Goal: Task Accomplishment & Management: Use online tool/utility

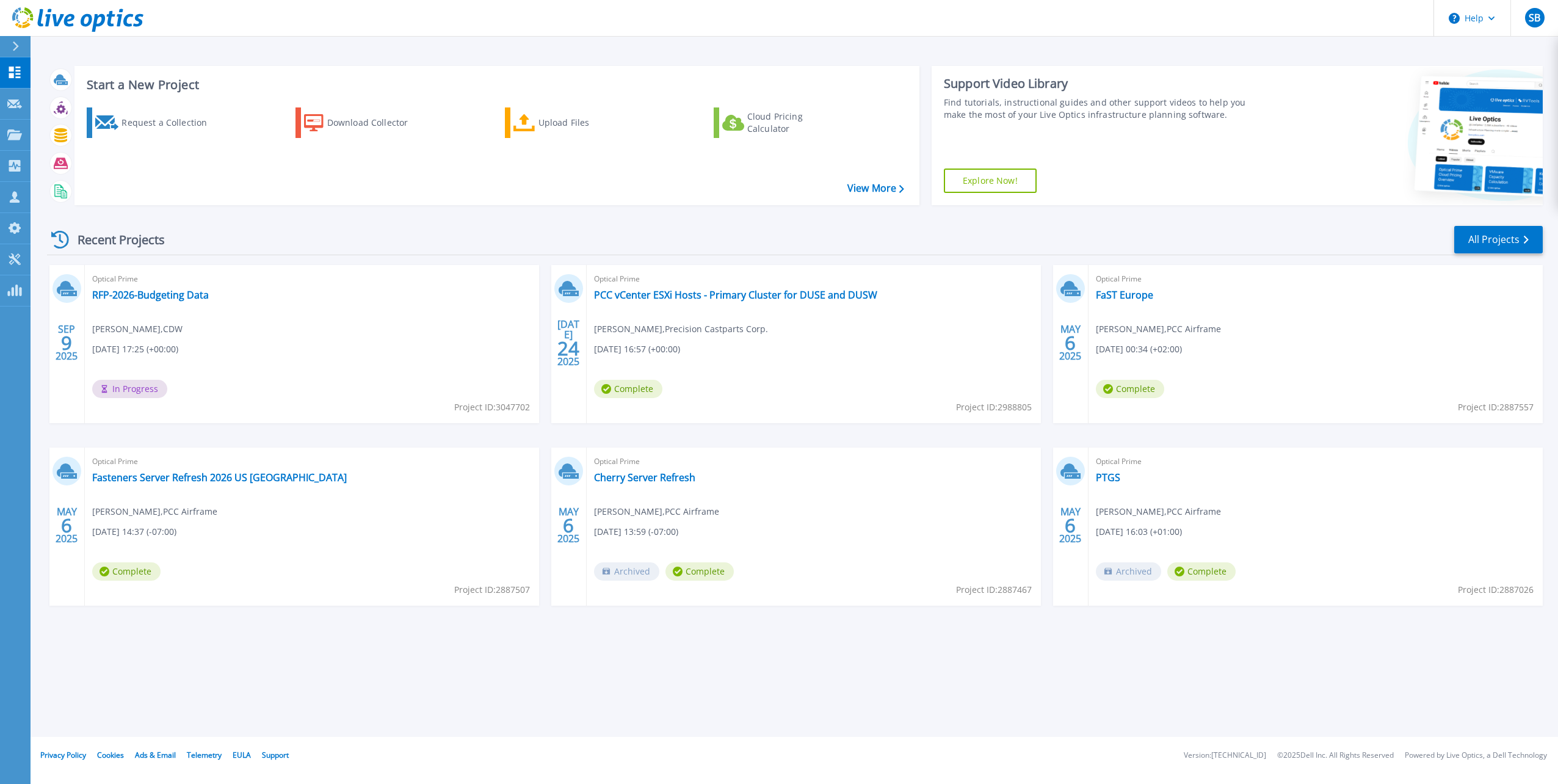
click at [130, 391] on span "In Progress" at bounding box center [130, 389] width 75 height 18
click at [130, 389] on span "In Progress" at bounding box center [130, 389] width 75 height 18
click at [136, 387] on span "In Progress" at bounding box center [130, 389] width 75 height 18
click at [127, 295] on link "RFP-2026-Budgeting Data" at bounding box center [151, 295] width 116 height 12
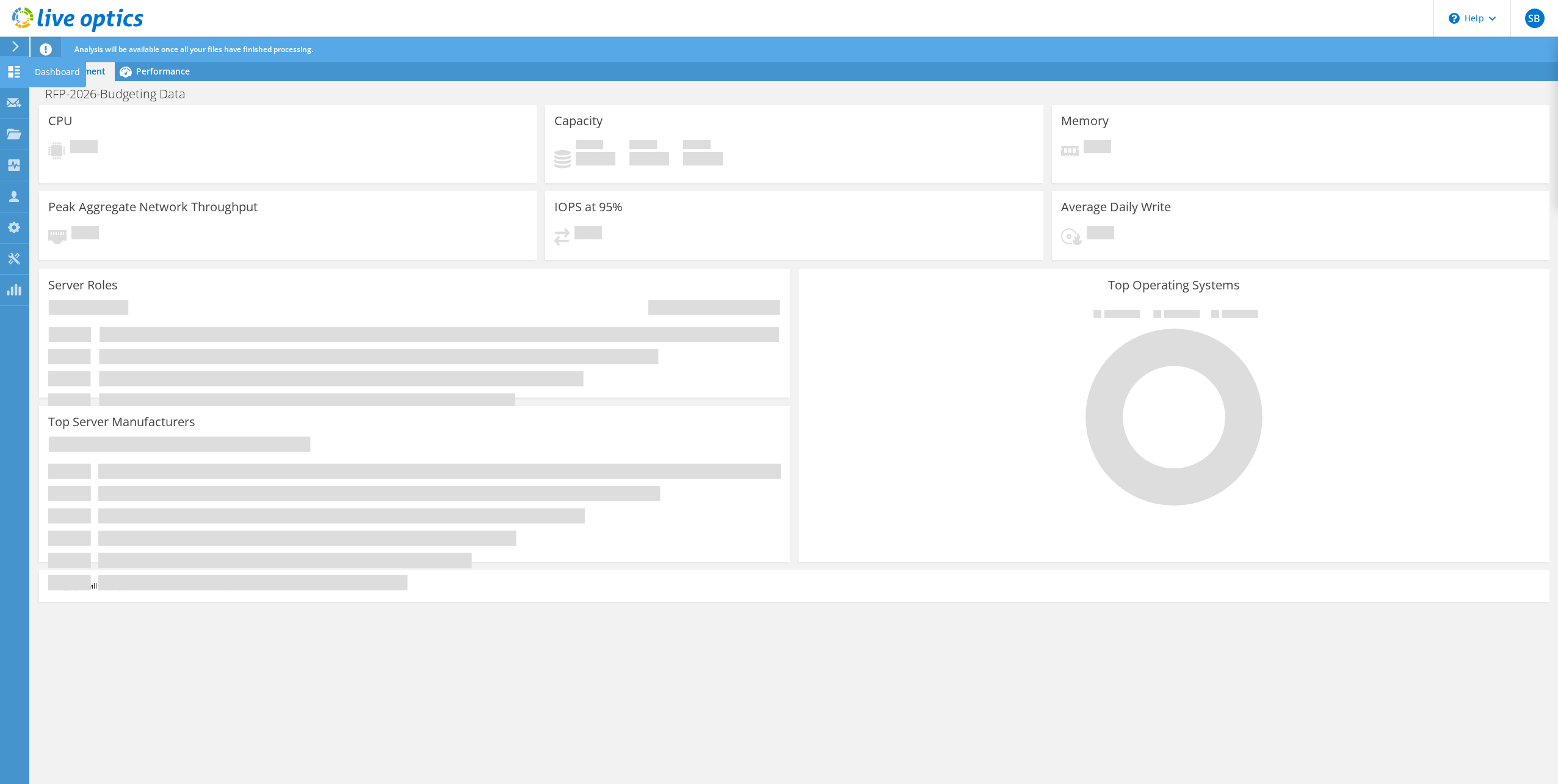
click at [10, 67] on use at bounding box center [14, 72] width 11 height 11
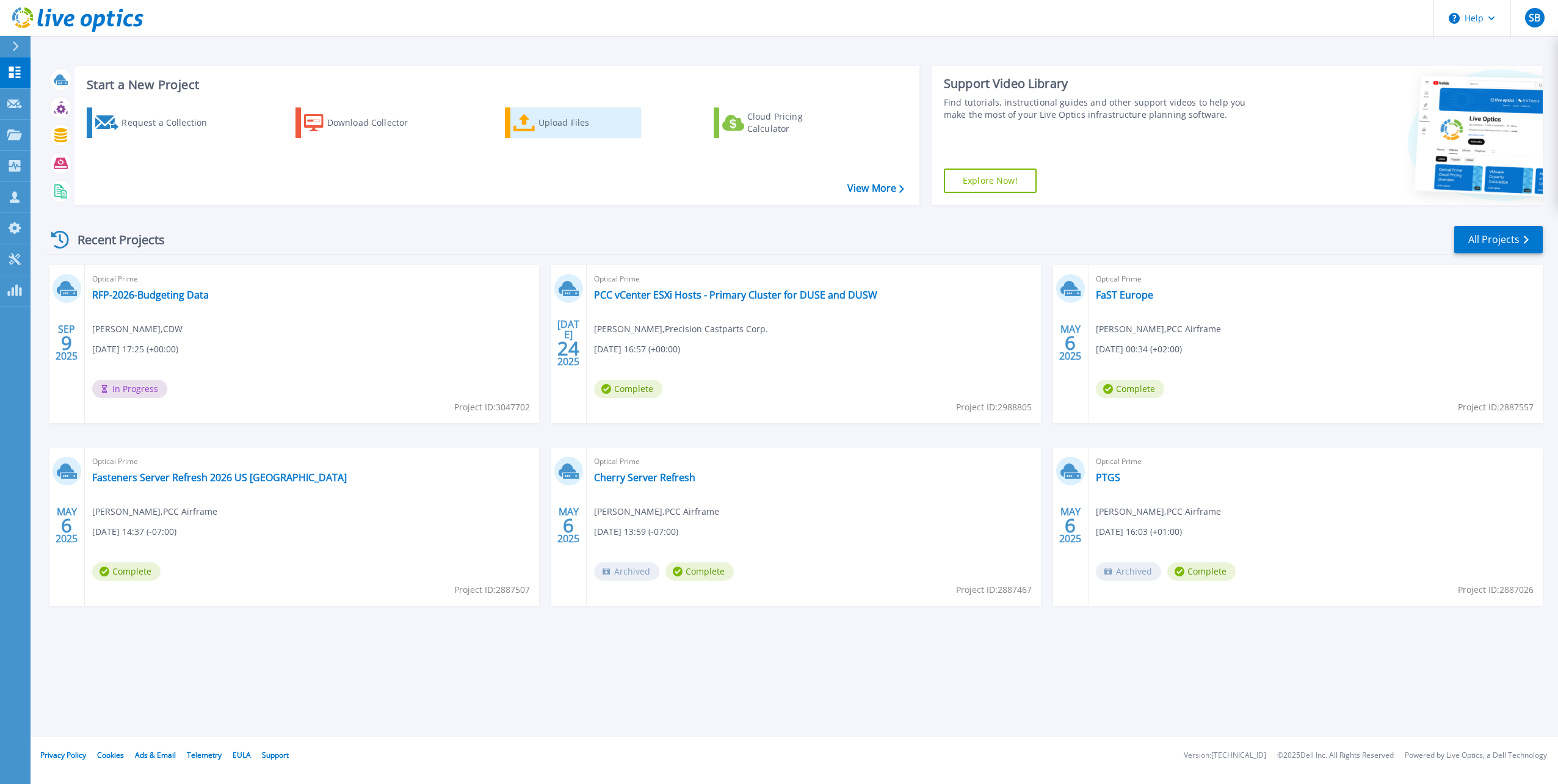
click at [561, 123] on div "Upload Files" at bounding box center [587, 122] width 98 height 25
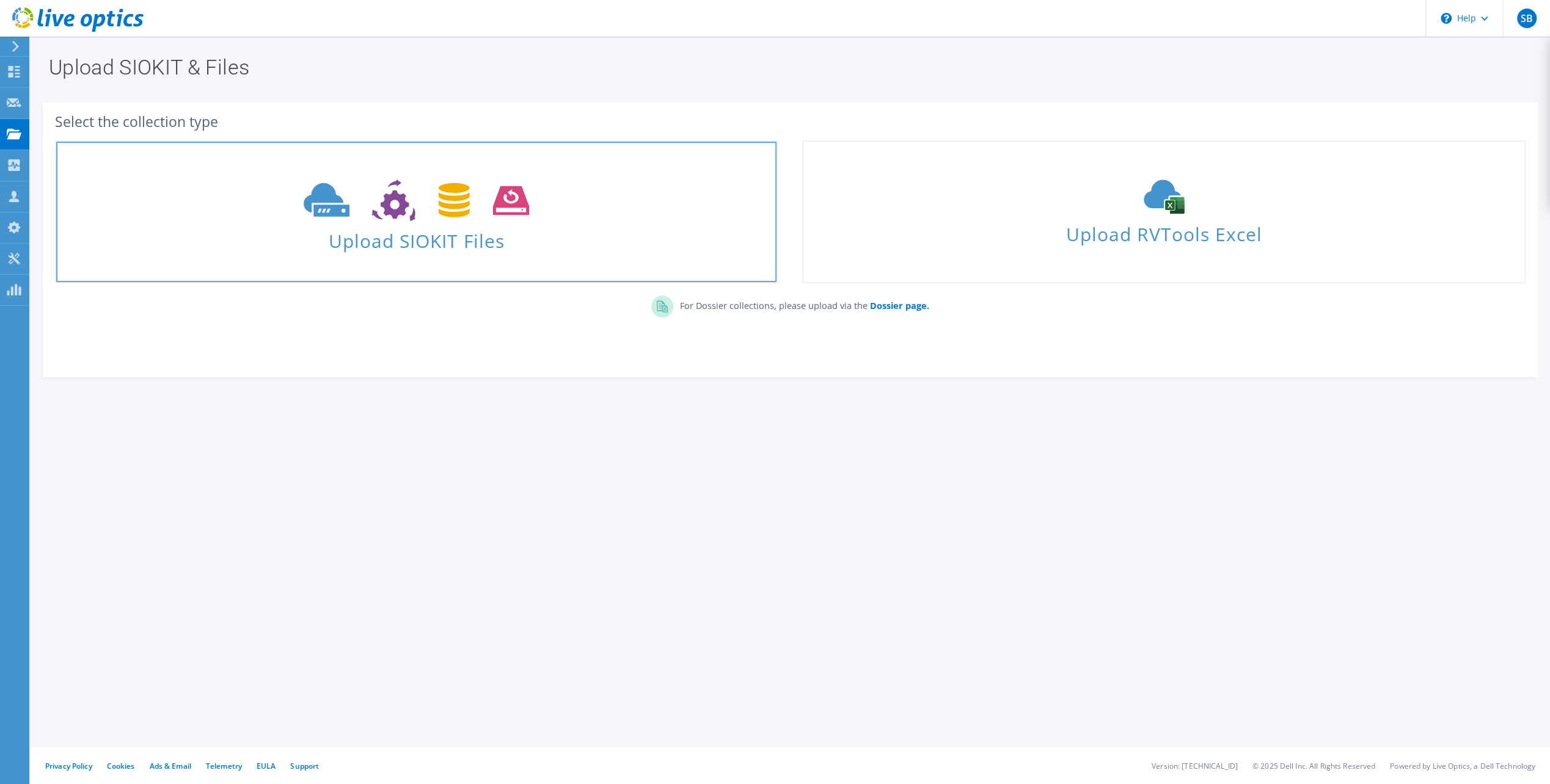
click at [380, 243] on span "Upload SIOKIT Files" at bounding box center [416, 237] width 720 height 26
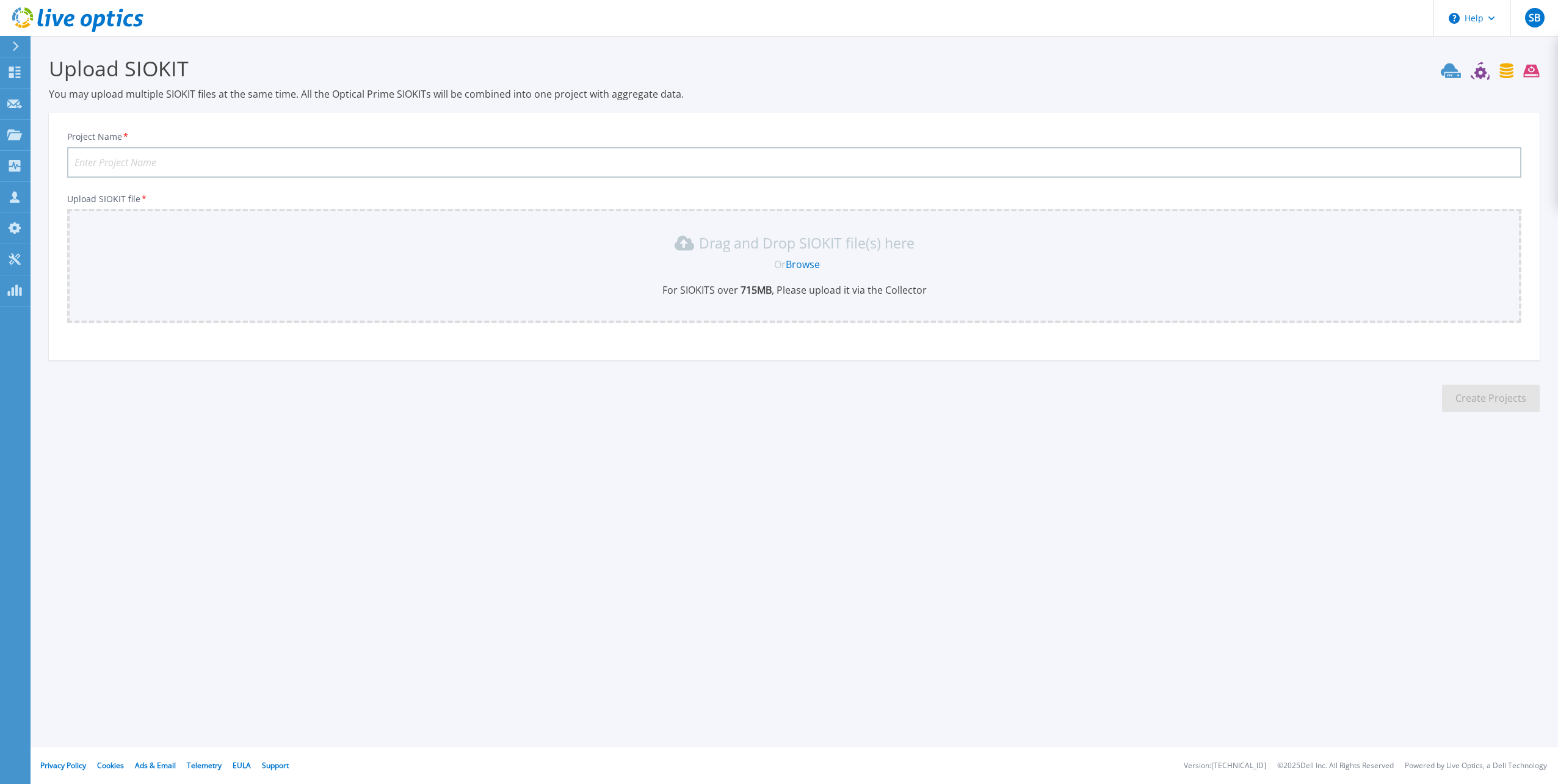
click at [161, 159] on input "Project Name *" at bounding box center [794, 163] width 1454 height 31
type input "RFP 2026 Data"
click at [797, 264] on link "Browse" at bounding box center [803, 264] width 34 height 13
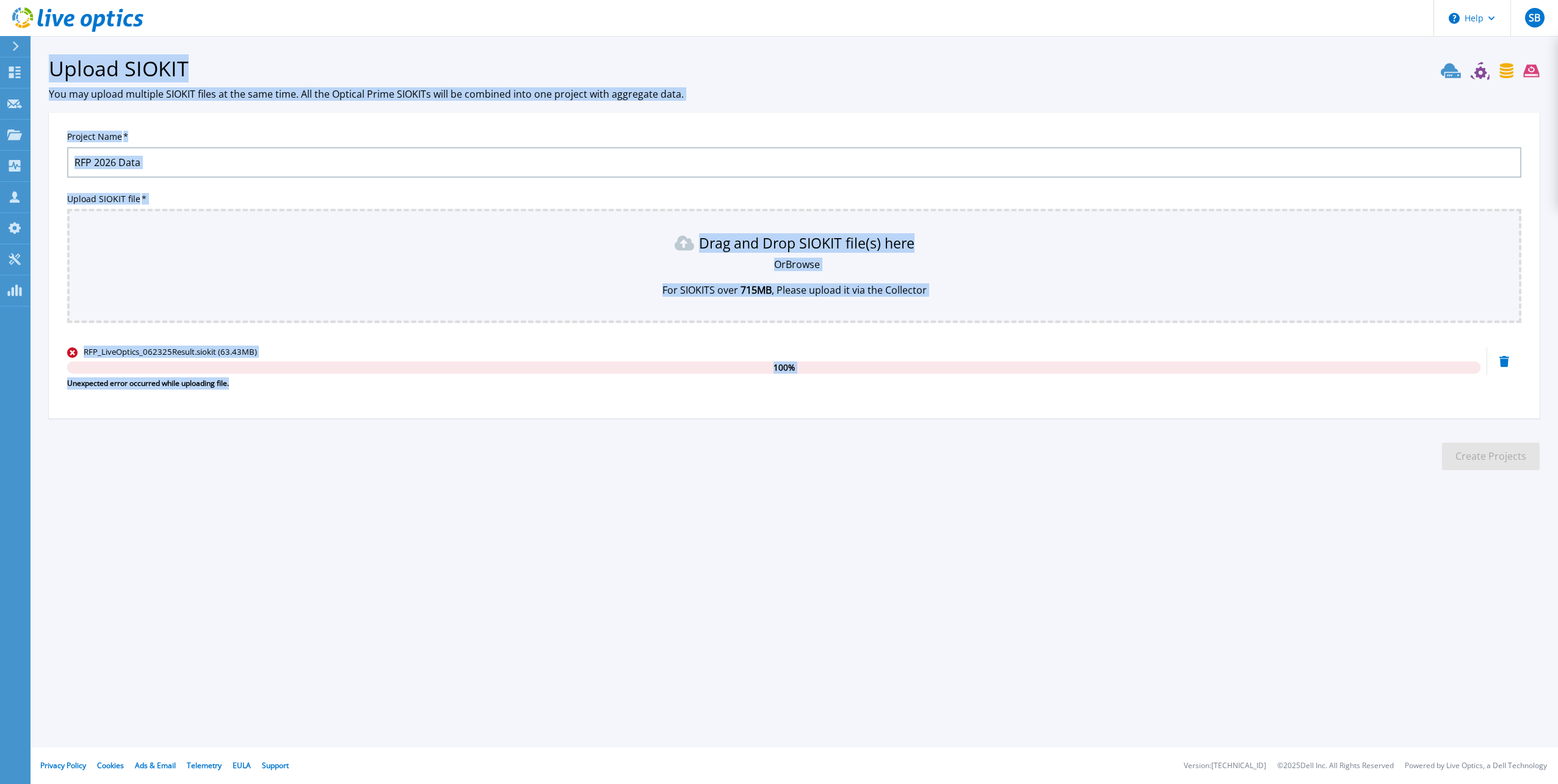
drag, startPoint x: 244, startPoint y: 384, endPoint x: 27, endPoint y: 381, distance: 217.0
click at [27, 381] on div "Help SB Partner Team Member [PERSON_NAME] [EMAIL_ADDRESS][DOMAIN_NAME] CDW My P…" at bounding box center [779, 392] width 1558 height 784
drag, startPoint x: 27, startPoint y: 381, endPoint x: 147, endPoint y: 409, distance: 123.2
click at [147, 409] on div "Project Name * RFP 2026 Data Upload SIOKIT file * Drag and Drop SIOKIT file(s) …" at bounding box center [794, 270] width 1491 height 297
click at [268, 425] on section "Upload SIOKIT You may upload multiple SIOKIT files at the same time. All the Op…" at bounding box center [795, 267] width 1528 height 462
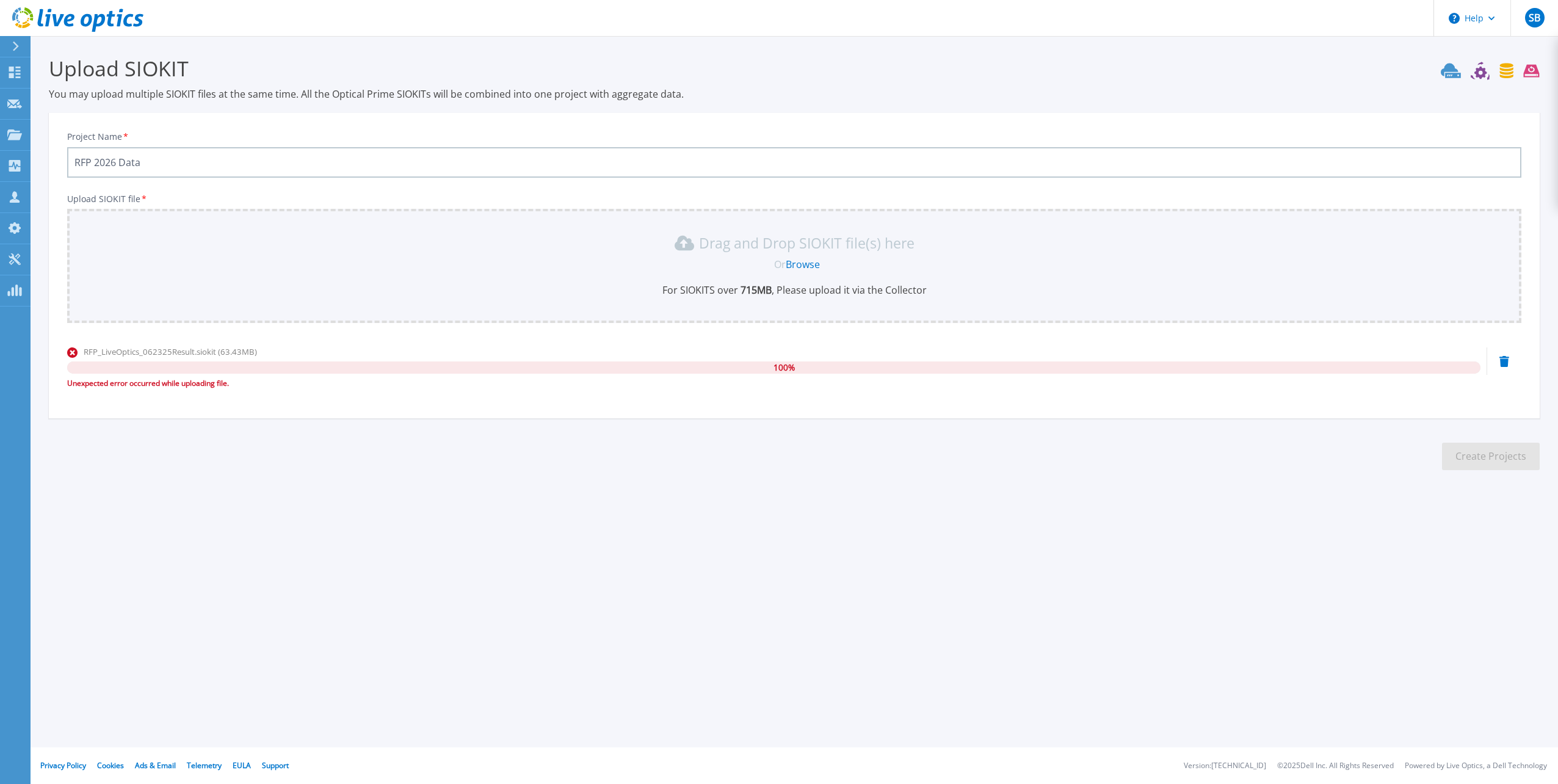
click at [1500, 358] on icon at bounding box center [1504, 361] width 10 height 11
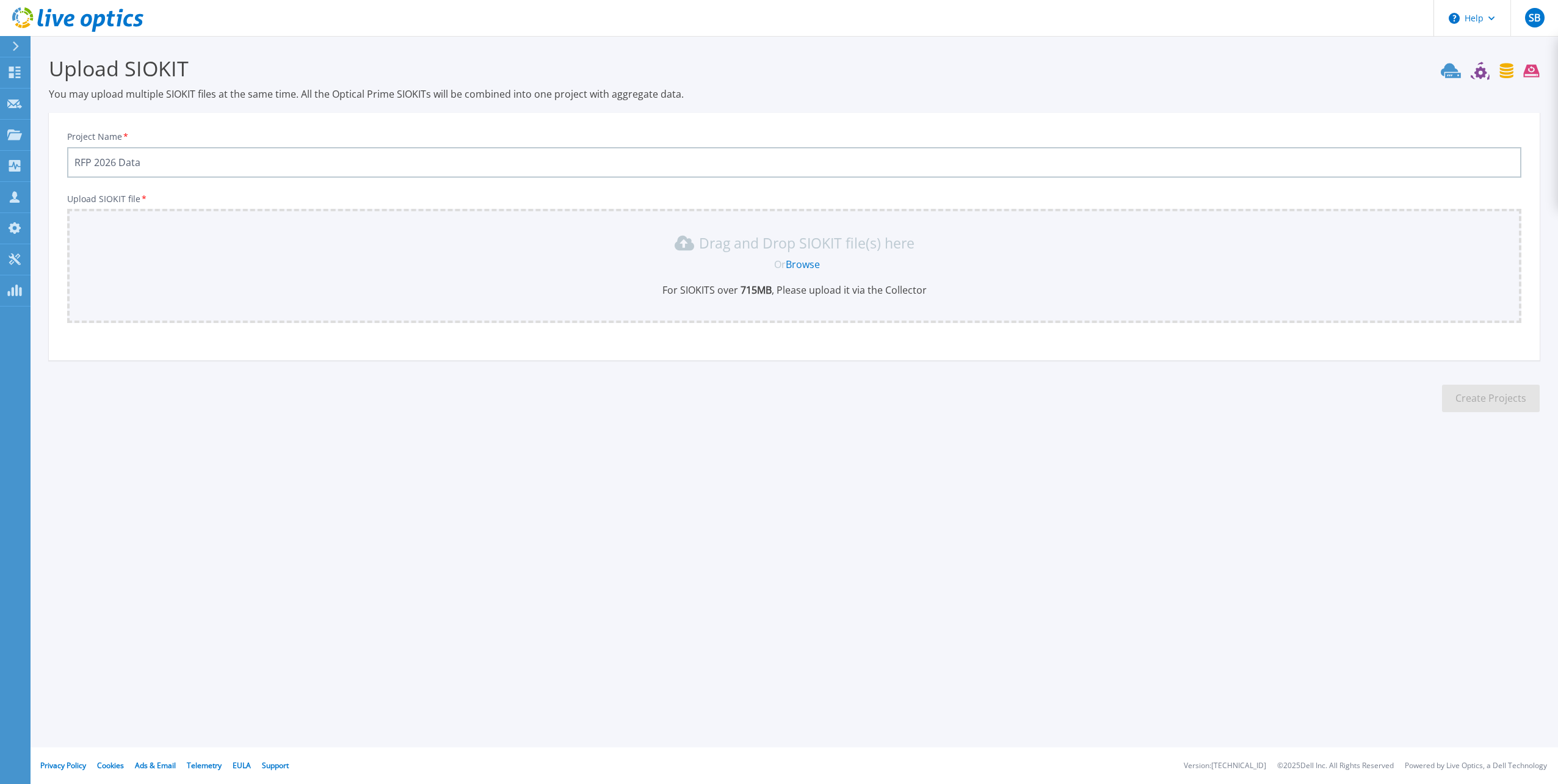
click at [801, 264] on link "Browse" at bounding box center [803, 264] width 34 height 13
